Goal: Task Accomplishment & Management: Use online tool/utility

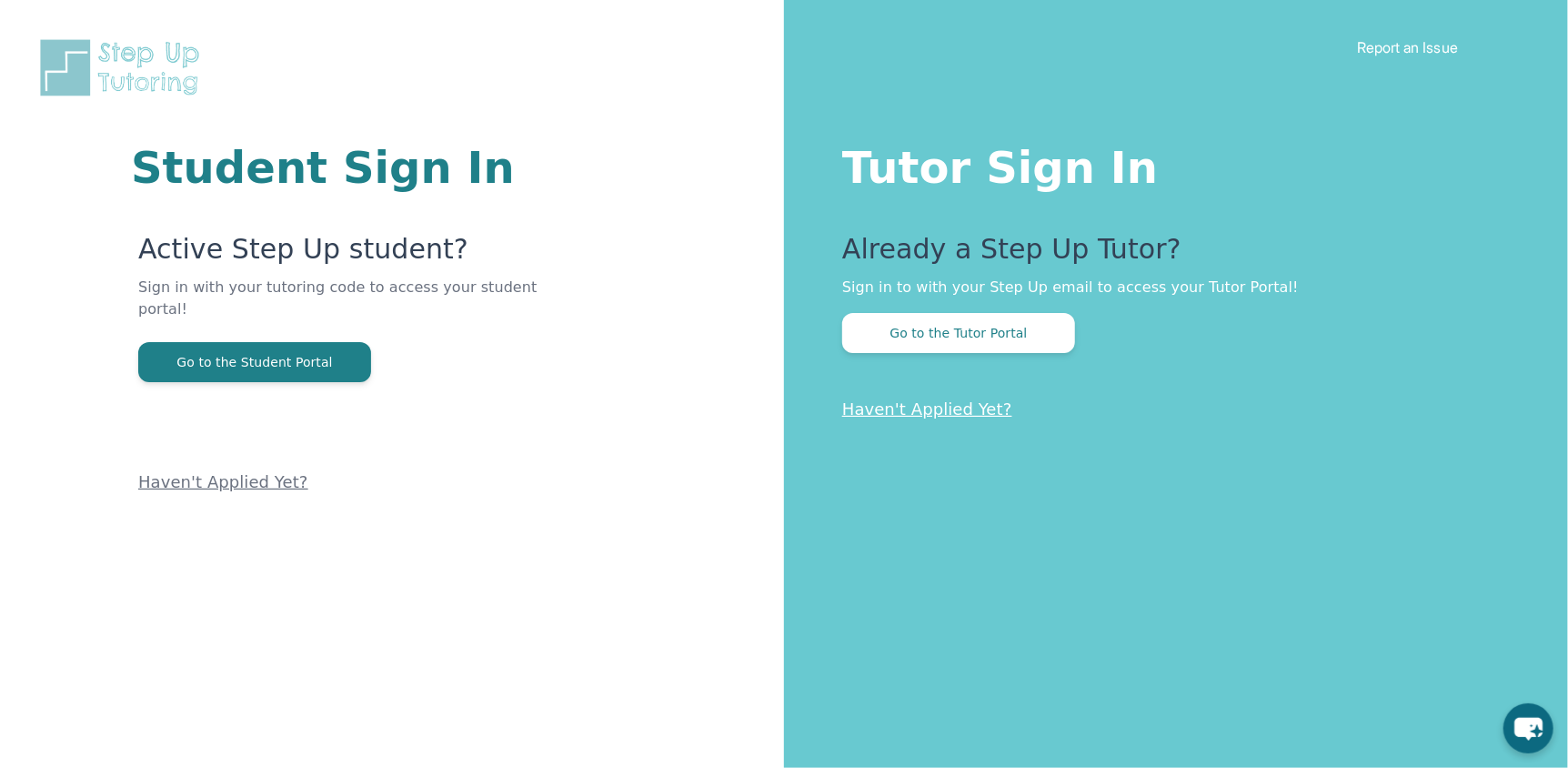
click at [1004, 332] on button "Go to the Tutor Portal" at bounding box center [959, 333] width 233 height 40
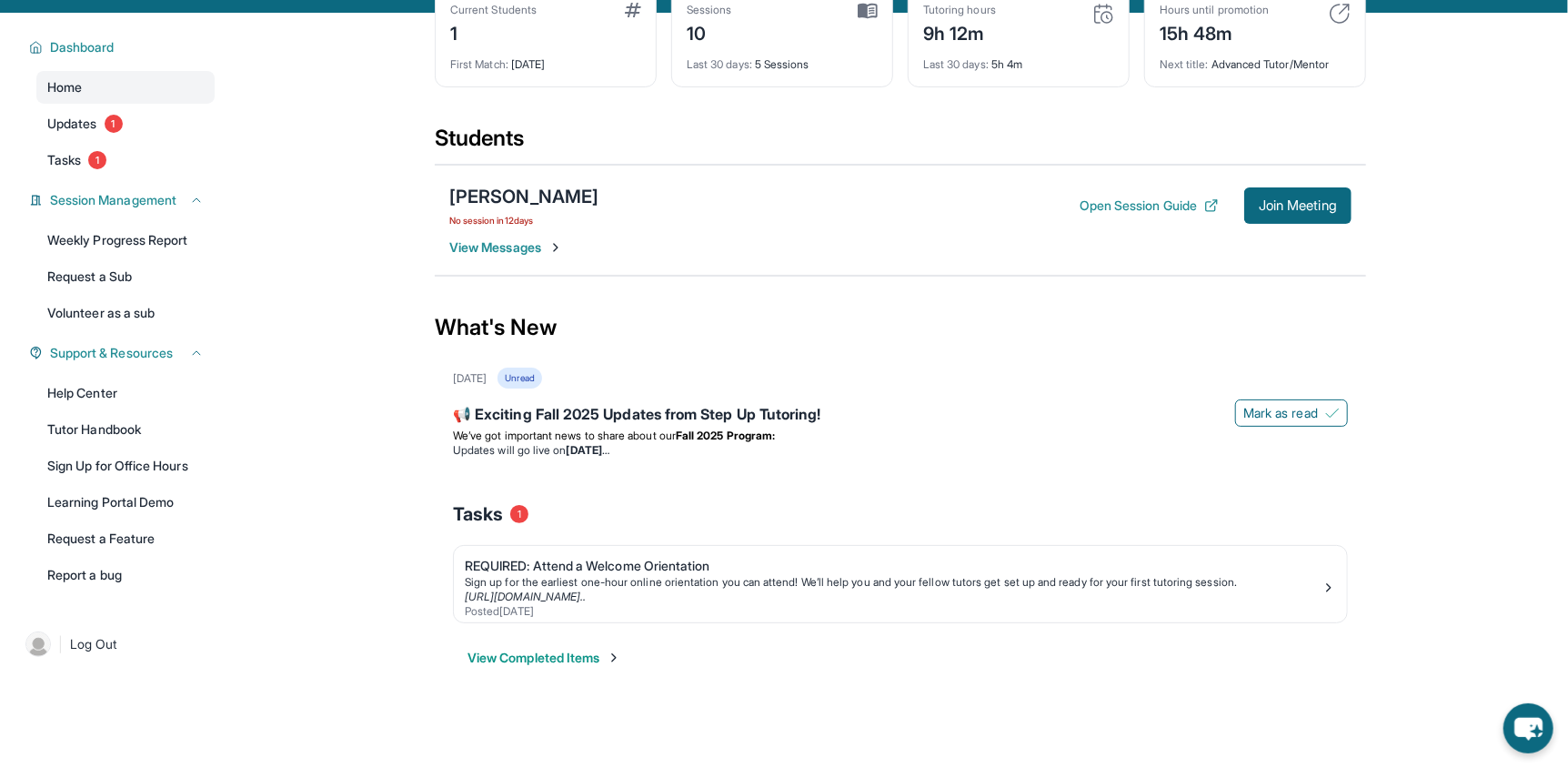
scroll to position [116, 0]
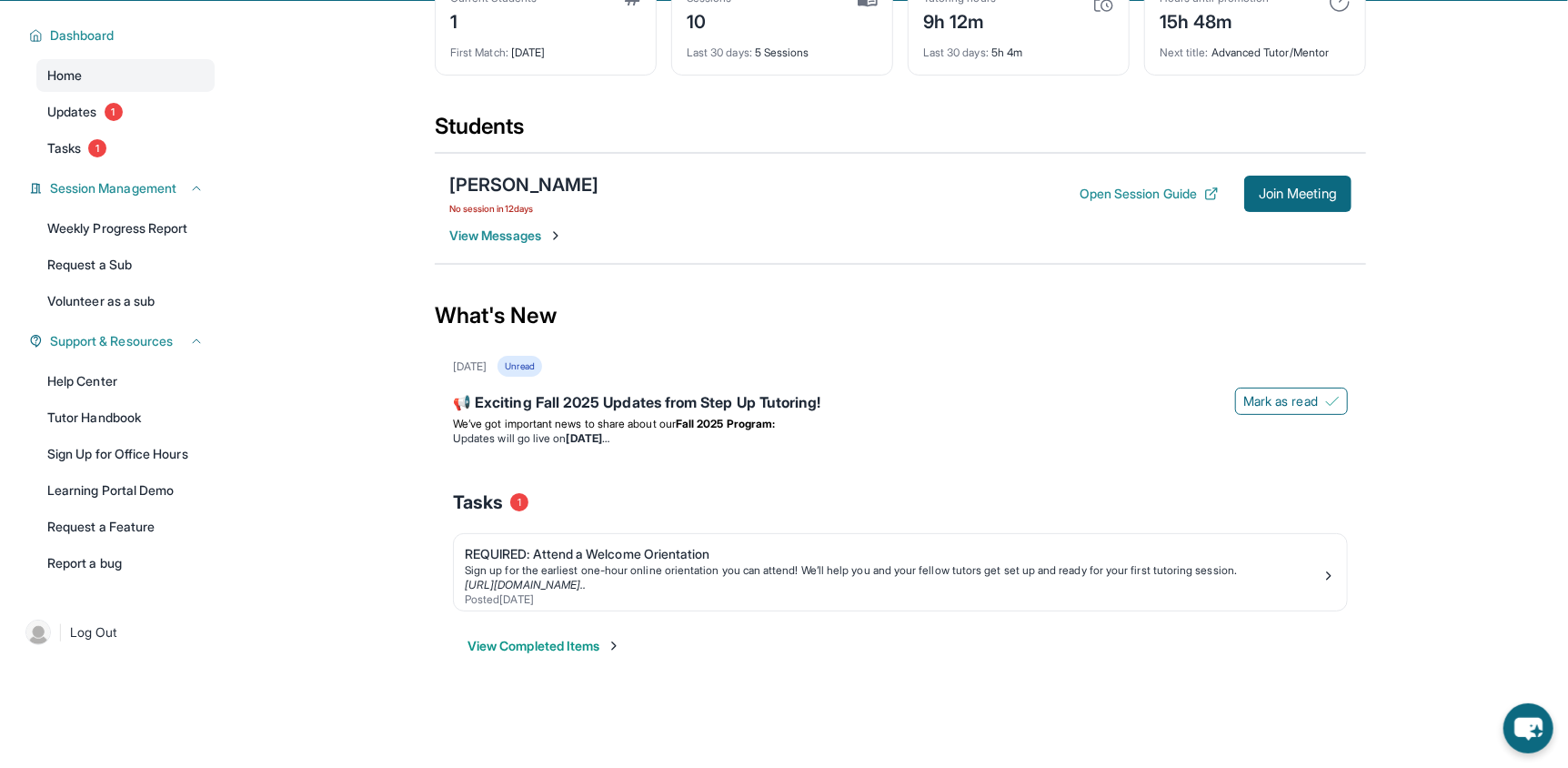
click at [1265, 197] on span "Join Meeting" at bounding box center [1298, 194] width 78 height 11
click at [558, 182] on div "[PERSON_NAME]" at bounding box center [524, 184] width 149 height 25
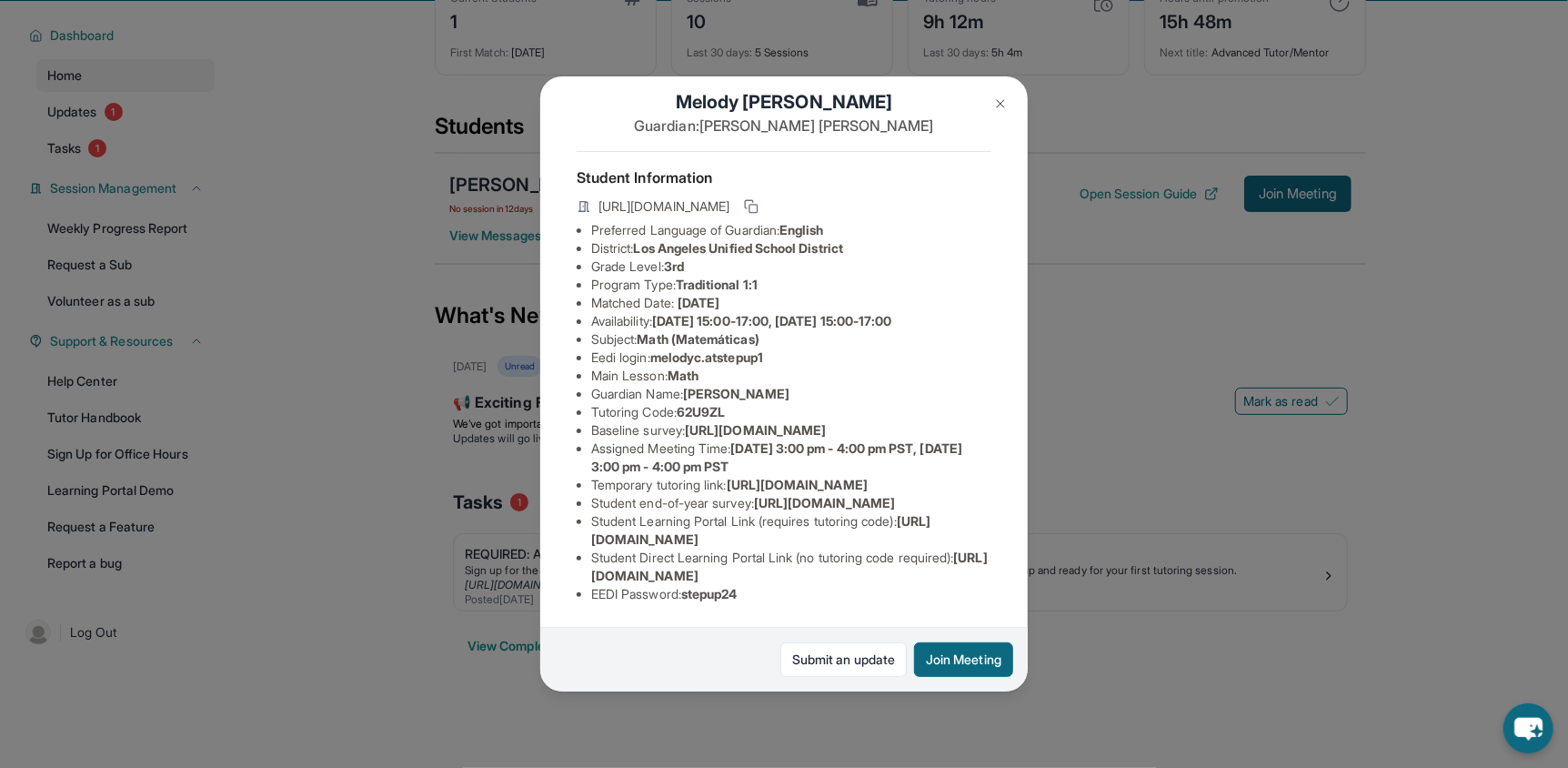
scroll to position [147, 0]
drag, startPoint x: 784, startPoint y: 247, endPoint x: 660, endPoint y: 247, distance: 124.0
click at [660, 349] on li "Eedi login : melodyc.atstepup1" at bounding box center [790, 358] width 400 height 19
copy span "melodyc.atstepup1"
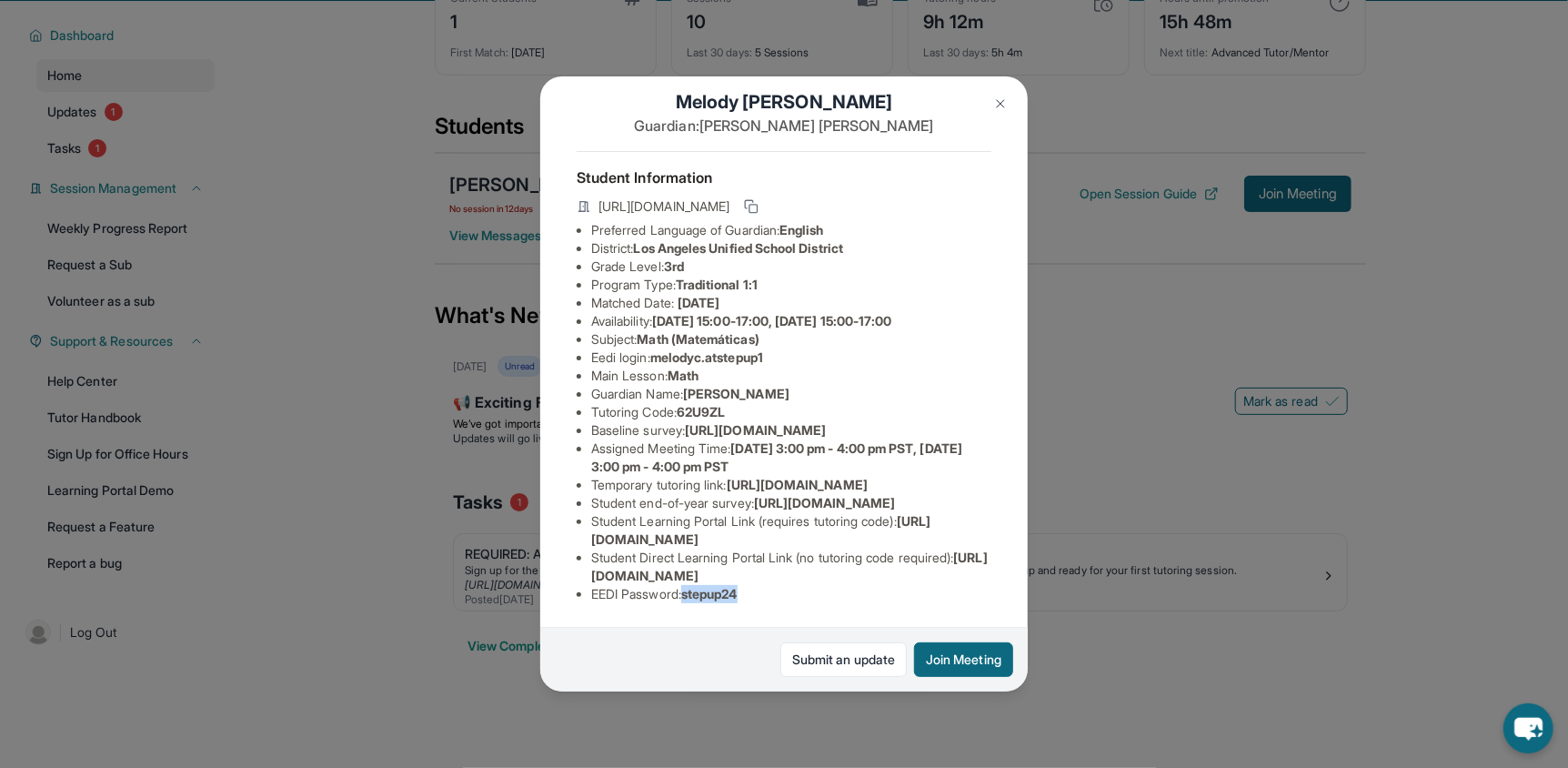
drag, startPoint x: 752, startPoint y: 584, endPoint x: 692, endPoint y: 581, distance: 60.1
click at [692, 585] on li "EEDI Password : stepup24" at bounding box center [790, 595] width 400 height 19
copy span "stepup24"
